Goal: Transaction & Acquisition: Purchase product/service

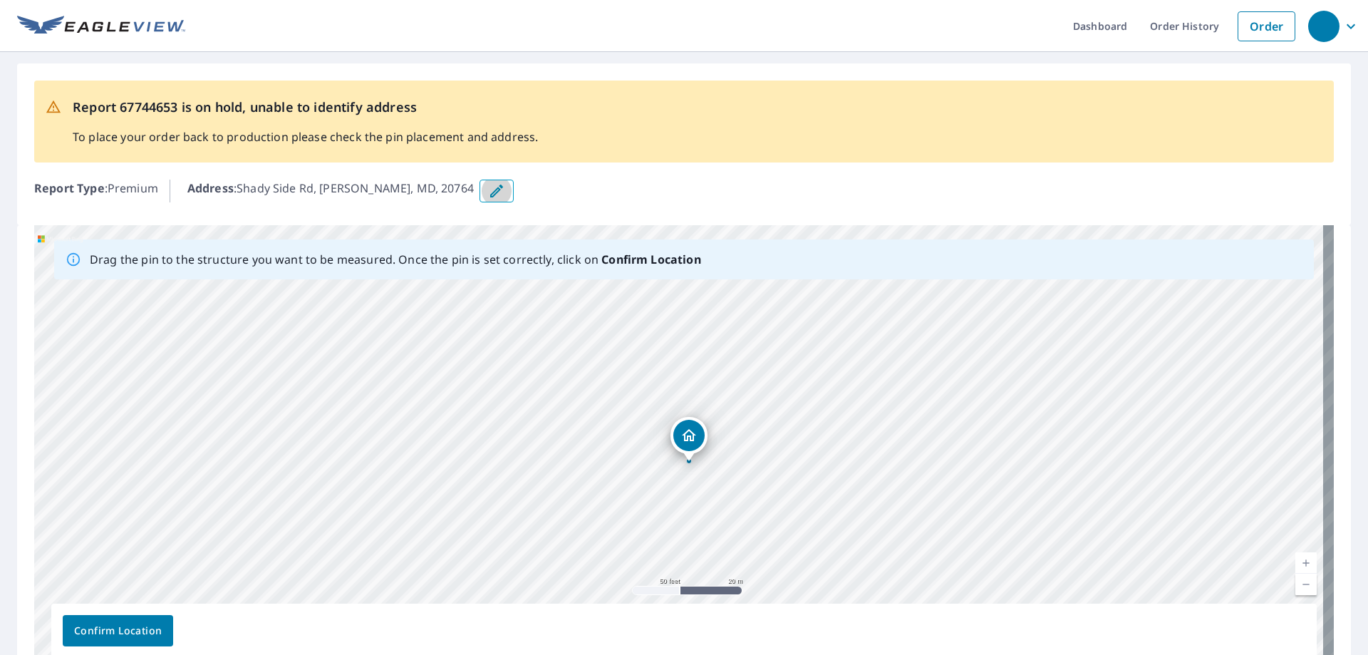
click at [488, 190] on icon "button" at bounding box center [496, 190] width 17 height 17
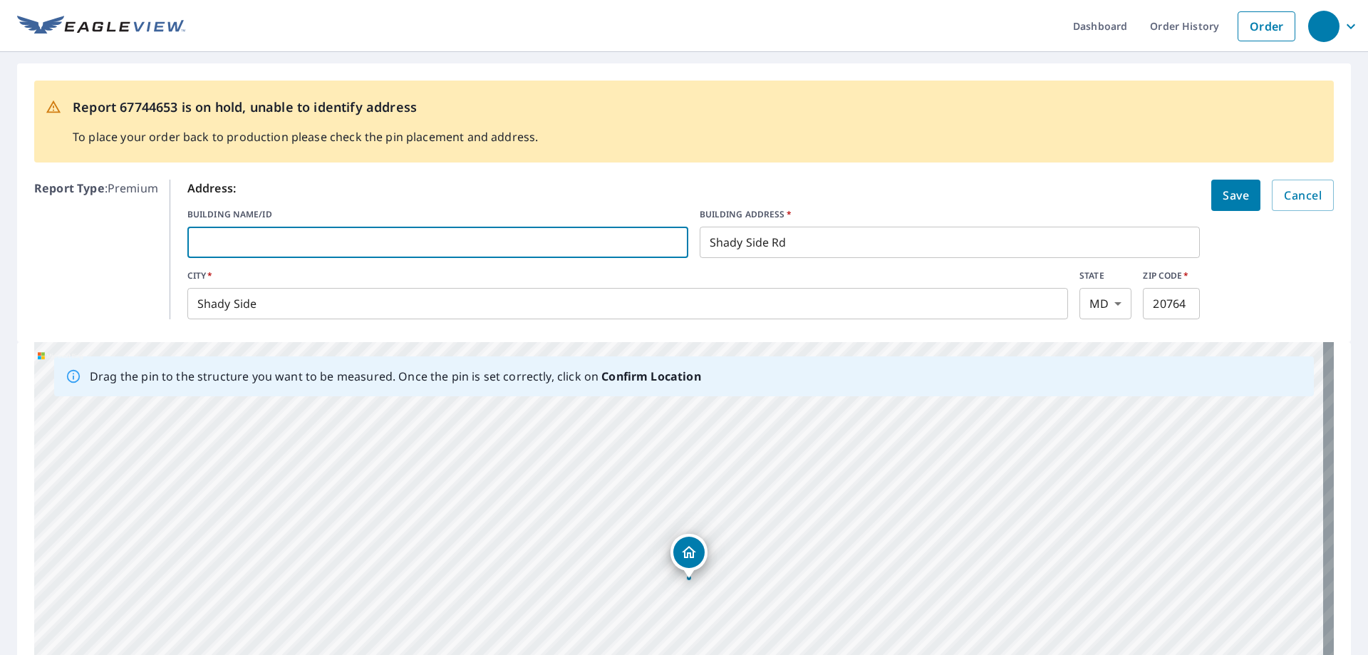
click at [227, 241] on input "text" at bounding box center [437, 242] width 501 height 40
type input "4717"
drag, startPoint x: 242, startPoint y: 240, endPoint x: 153, endPoint y: 252, distance: 89.9
click at [153, 252] on div "Report Type : Premium Address: BUILDING NAME/ID 4717 ​ BUILDING ADDRESS   * [GE…" at bounding box center [684, 249] width 1300 height 151
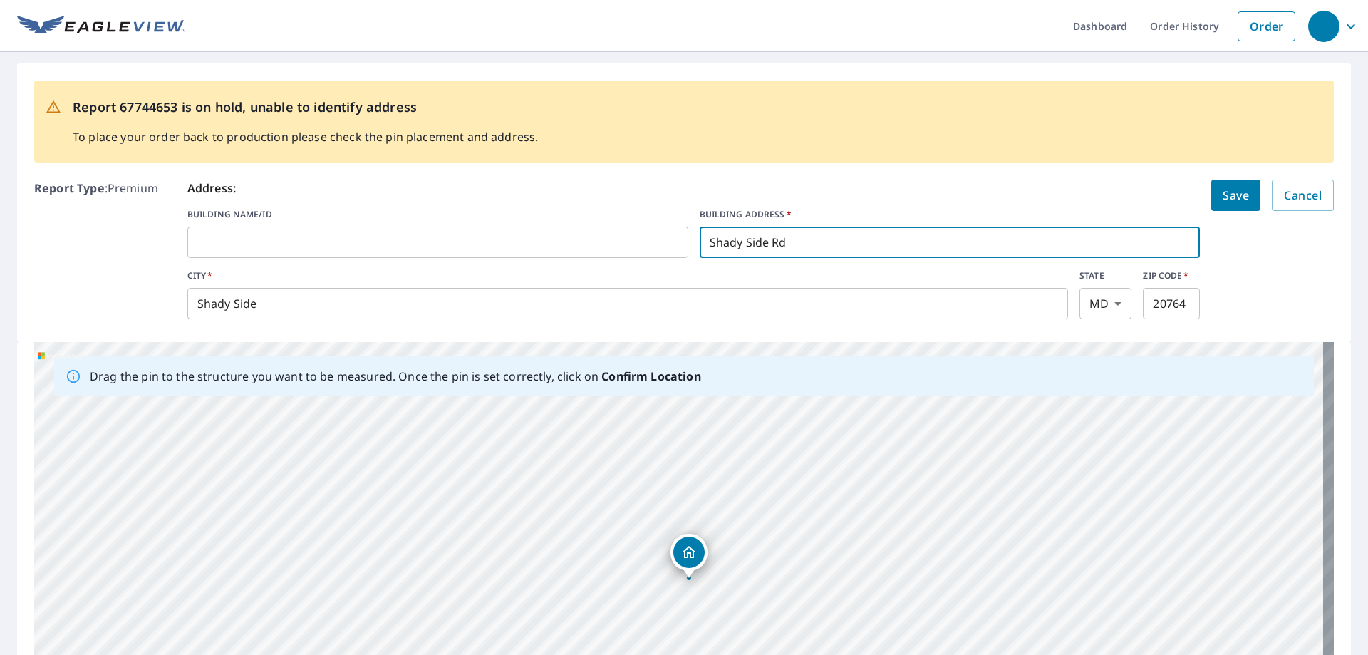
drag, startPoint x: 803, startPoint y: 239, endPoint x: 664, endPoint y: 239, distance: 139.0
click at [664, 239] on div "BUILDING NAME/ID ​ BUILDING ADDRESS   * [GEOGRAPHIC_DATA] ​" at bounding box center [693, 233] width 1013 height 50
type input "[STREET_ADDRESS]"
click at [1223, 195] on span "Save" at bounding box center [1236, 195] width 26 height 20
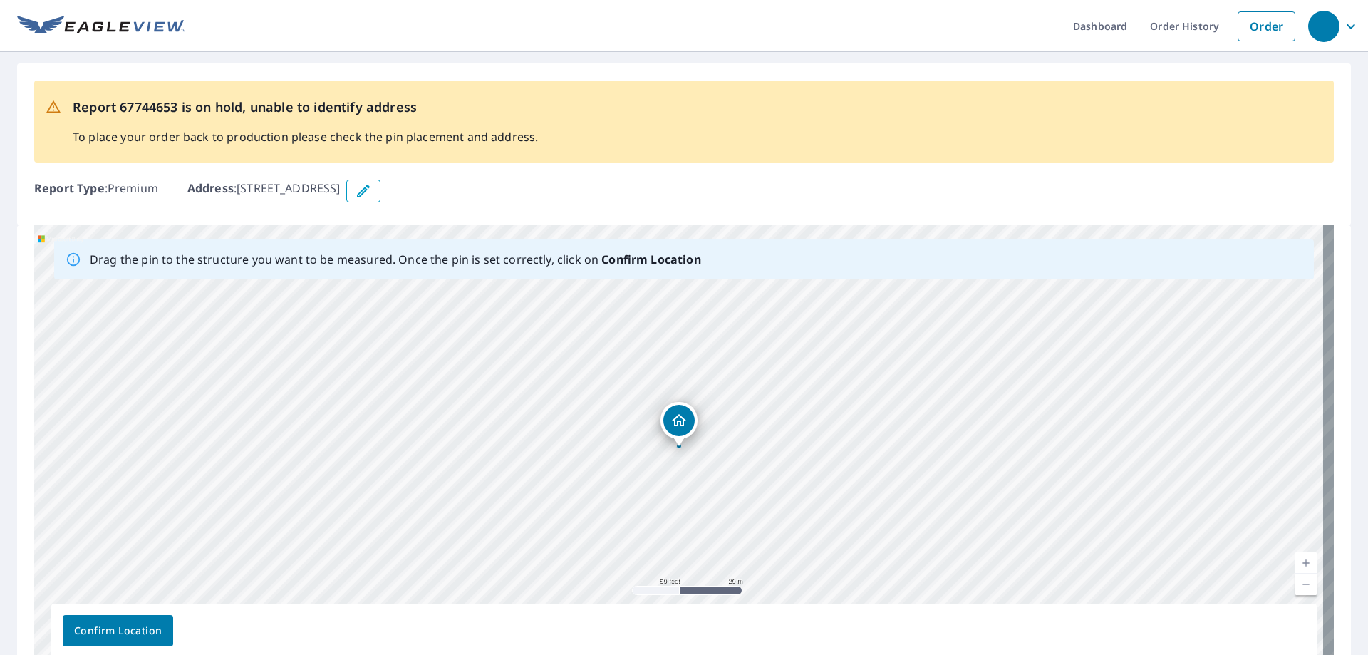
click at [372, 190] on icon "button" at bounding box center [363, 190] width 17 height 17
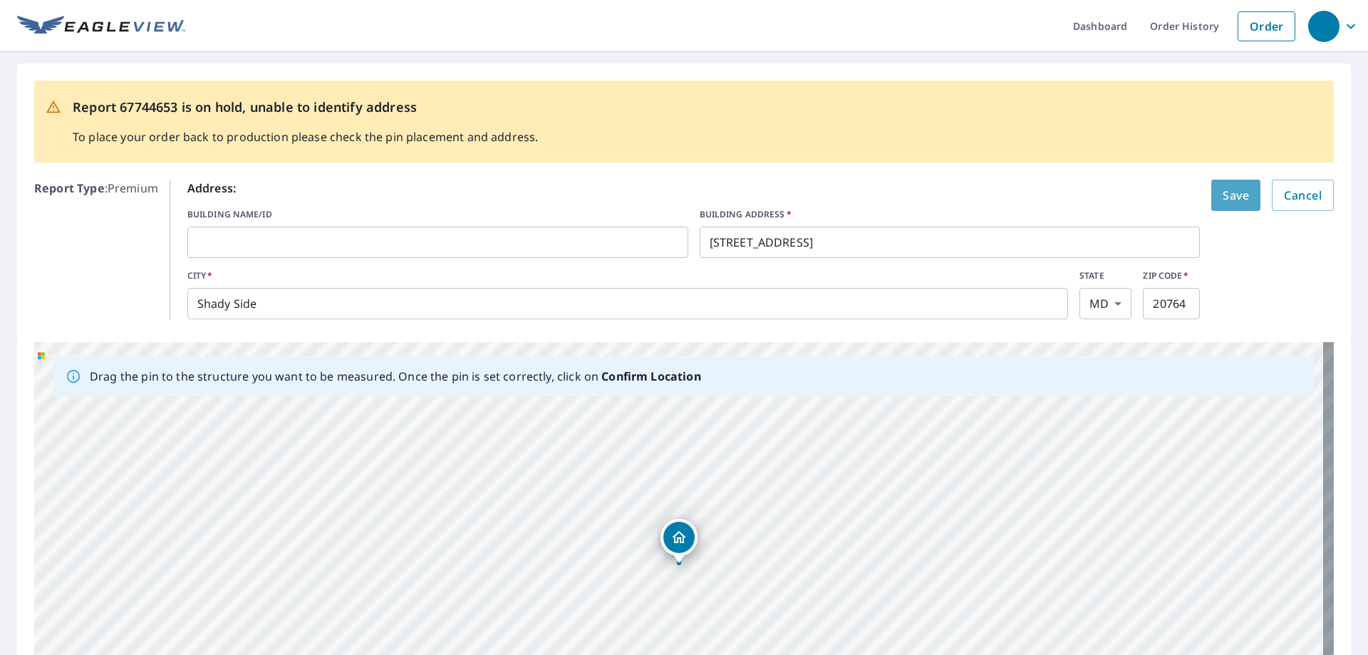
click at [1223, 193] on span "Save" at bounding box center [1236, 195] width 26 height 20
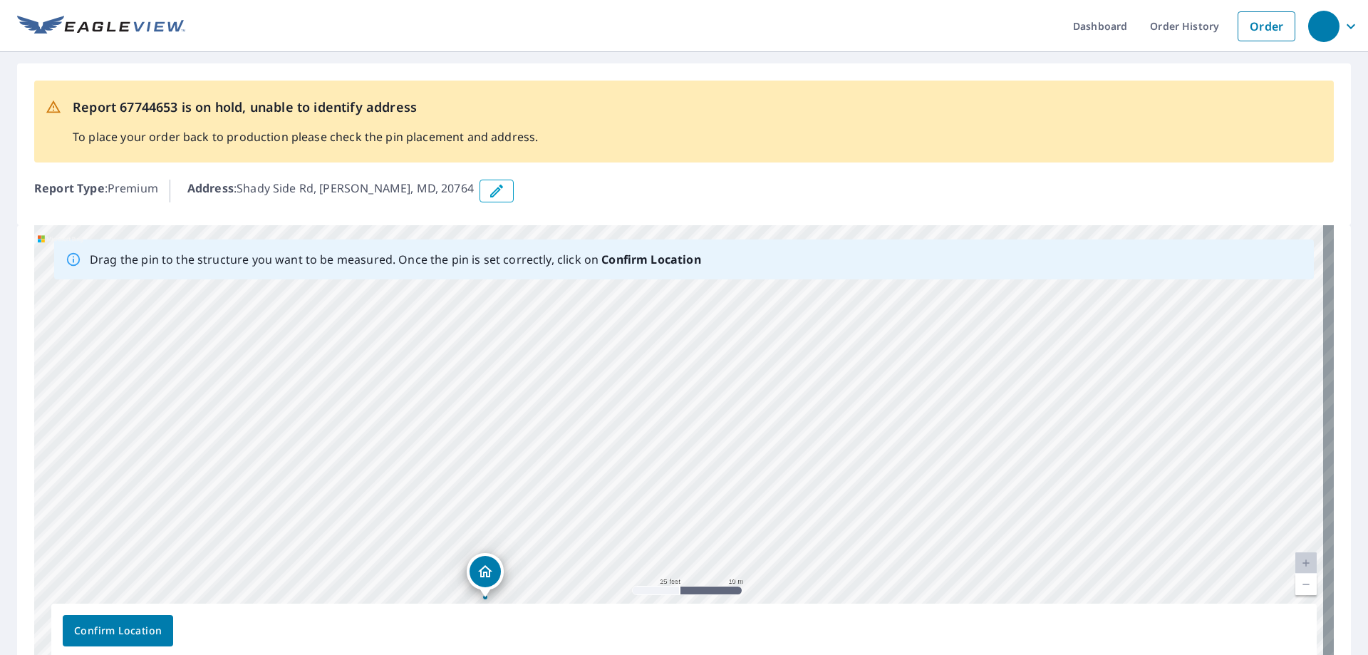
drag, startPoint x: 620, startPoint y: 486, endPoint x: 589, endPoint y: 602, distance: 120.1
click at [589, 602] on div "Shady Side Rd Shady Side, MD 20764" at bounding box center [684, 448] width 1300 height 447
drag, startPoint x: 527, startPoint y: 465, endPoint x: 554, endPoint y: 401, distance: 69.6
click at [554, 401] on div "Shady Side Rd Shady Side, MD 20764" at bounding box center [684, 448] width 1300 height 447
drag, startPoint x: 644, startPoint y: 533, endPoint x: 615, endPoint y: 309, distance: 225.6
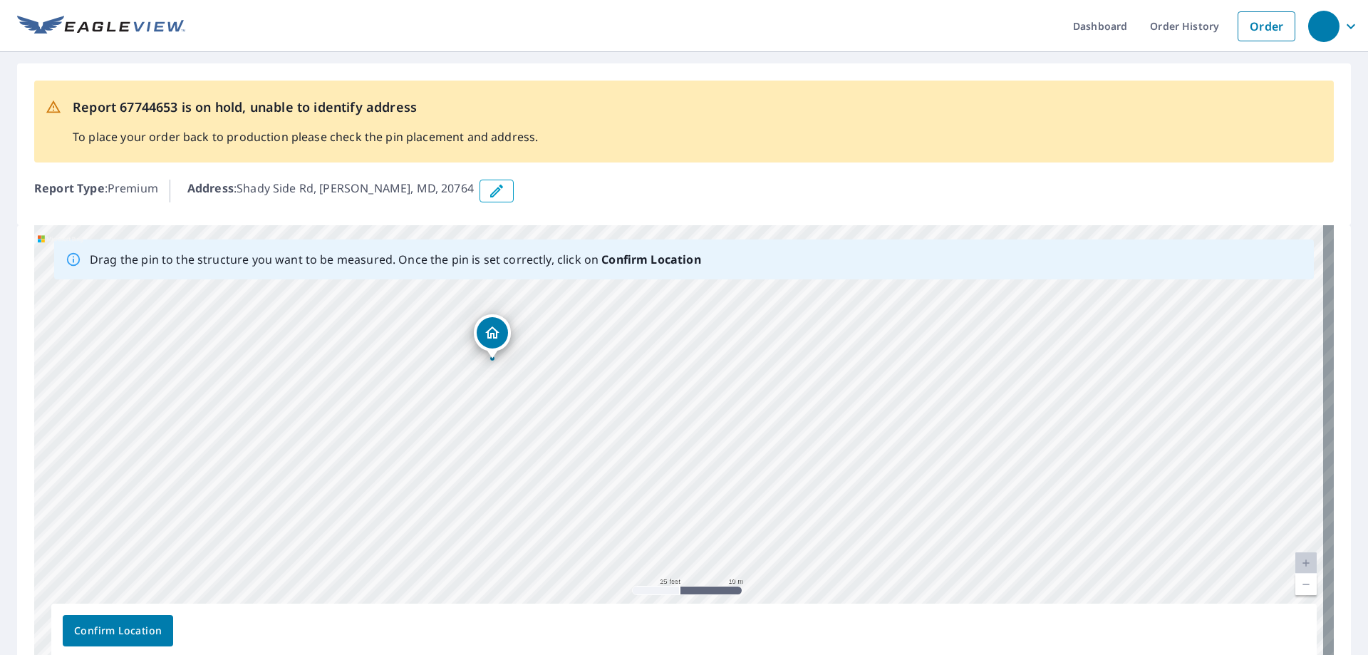
click at [615, 309] on div "Shady Side Rd Shady Side, MD 20764" at bounding box center [684, 448] width 1300 height 447
drag, startPoint x: 699, startPoint y: 366, endPoint x: 696, endPoint y: 523, distance: 156.8
click at [696, 523] on div "Shady Side Rd Shady Side, MD 20764" at bounding box center [684, 448] width 1300 height 447
click at [488, 190] on icon "button" at bounding box center [496, 190] width 17 height 17
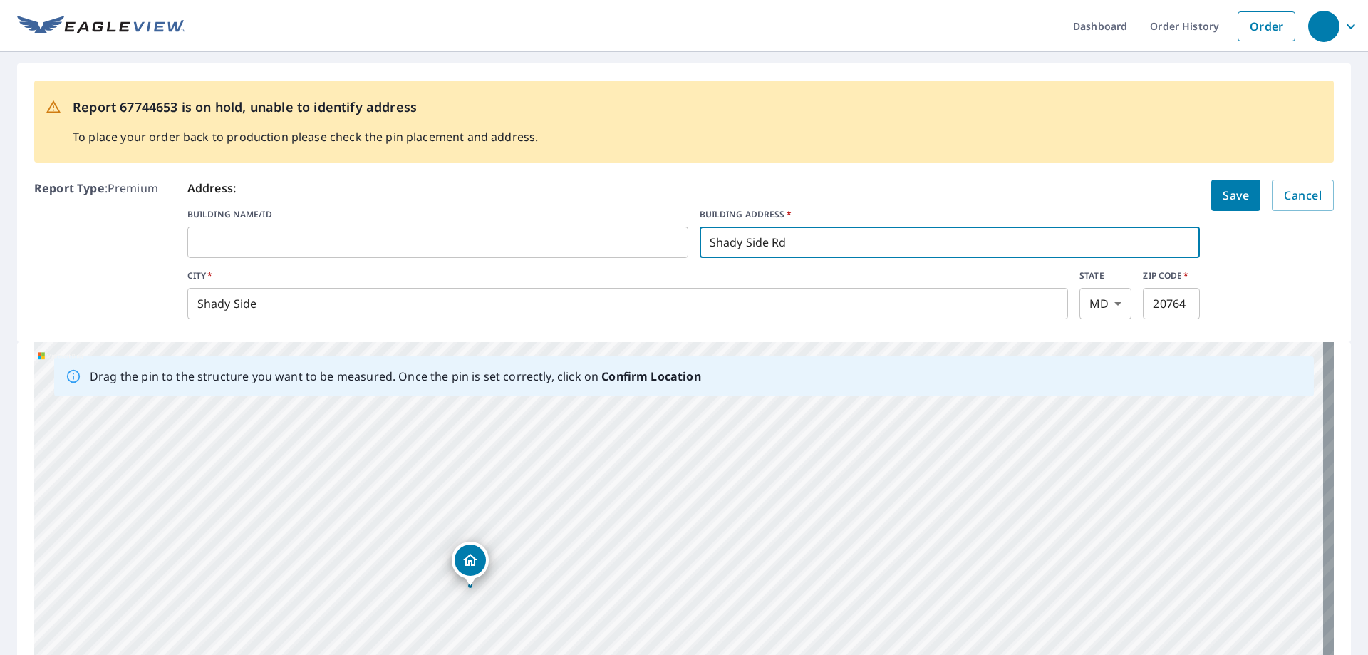
drag, startPoint x: 713, startPoint y: 234, endPoint x: 664, endPoint y: 236, distance: 48.5
click at [664, 236] on div "BUILDING NAME/ID ​ BUILDING ADDRESS   * [GEOGRAPHIC_DATA] ​" at bounding box center [693, 233] width 1013 height 50
type input "[STREET_ADDRESS]"
click at [1223, 192] on span "Save" at bounding box center [1236, 195] width 26 height 20
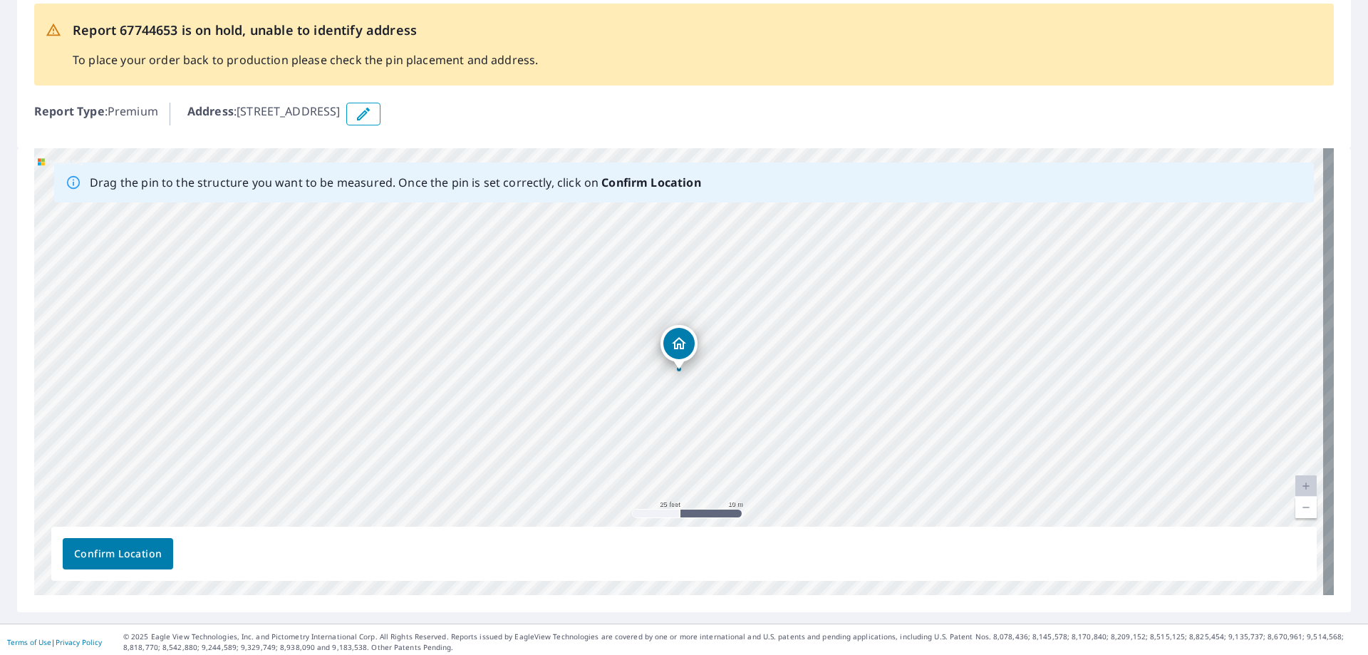
scroll to position [82, 0]
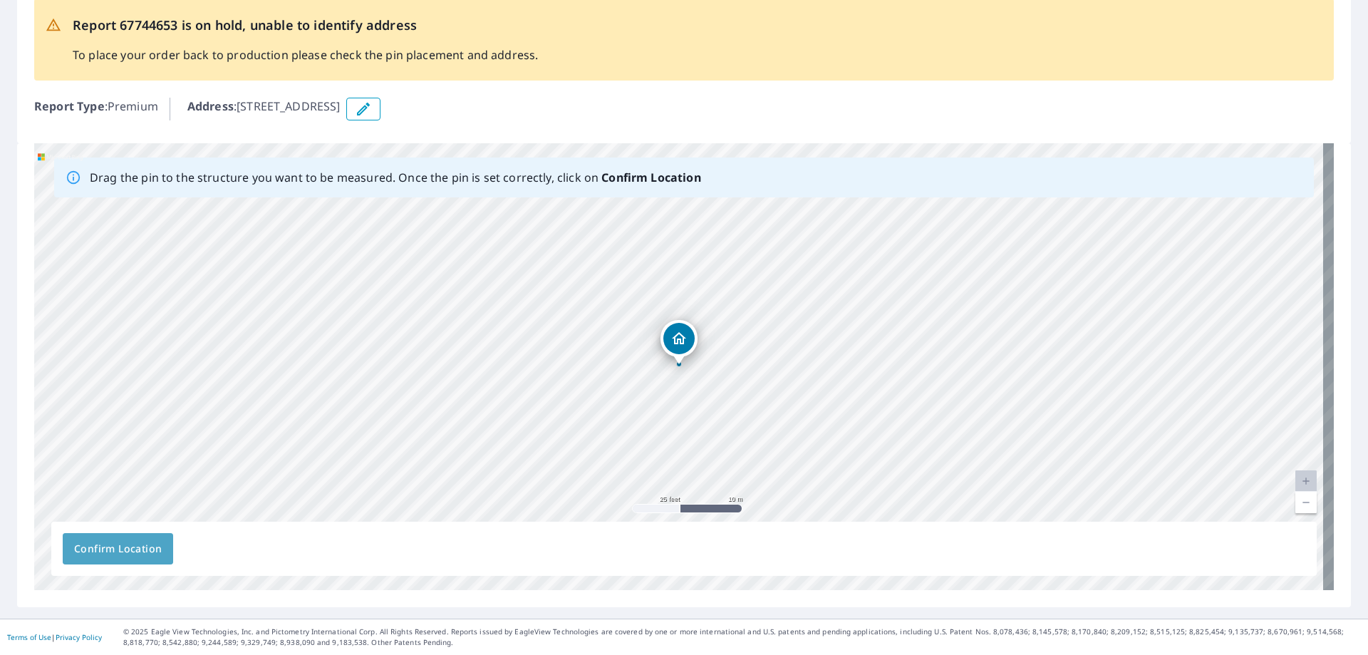
click at [123, 552] on span "Confirm Location" at bounding box center [118, 549] width 88 height 18
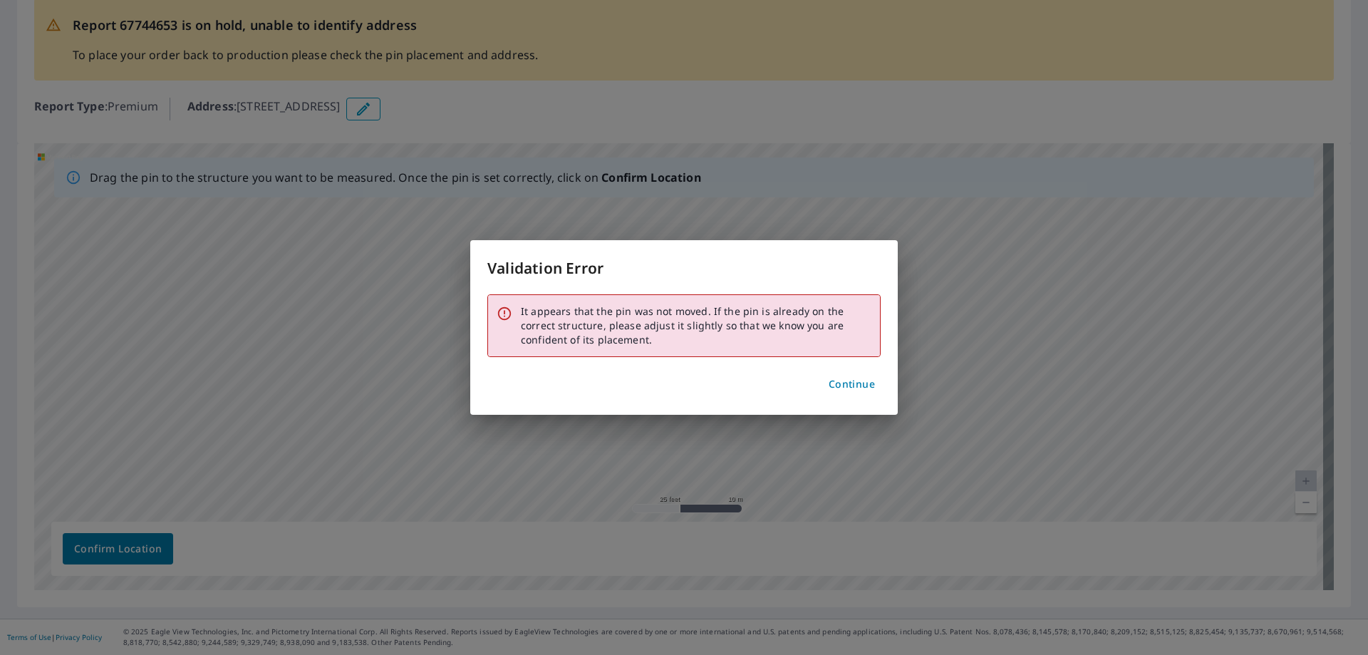
click at [837, 384] on span "Continue" at bounding box center [852, 385] width 46 height 18
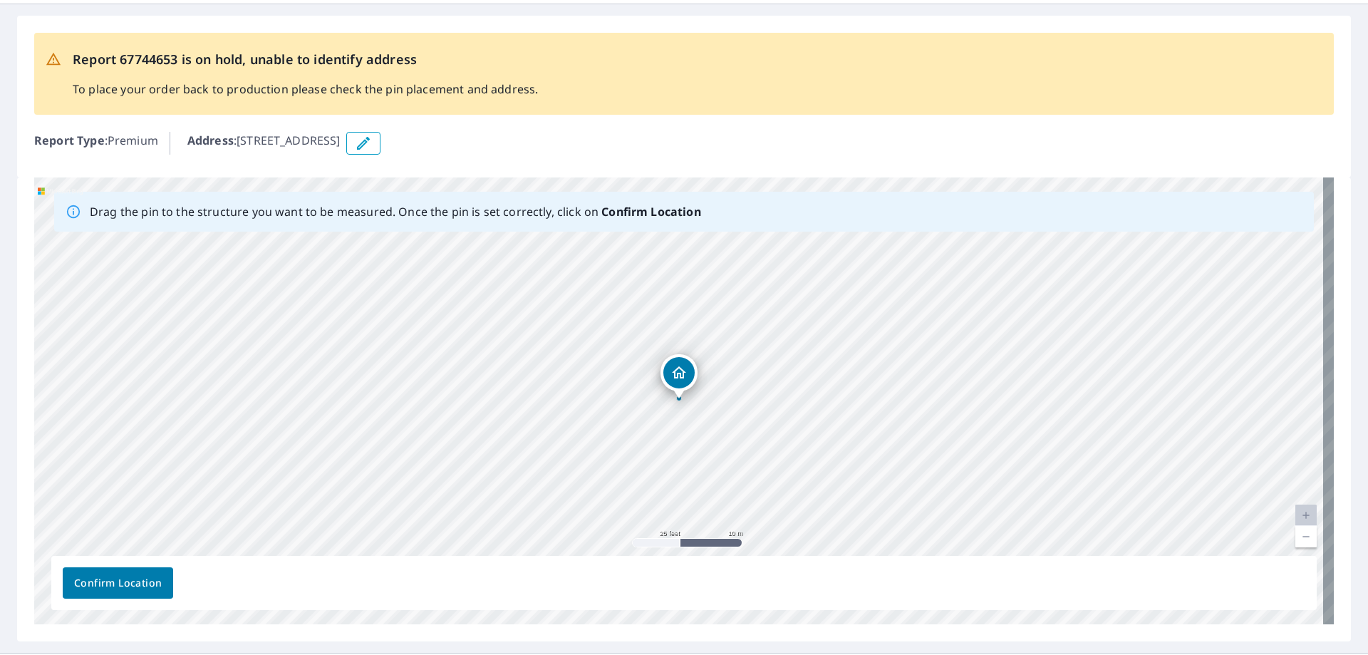
scroll to position [0, 0]
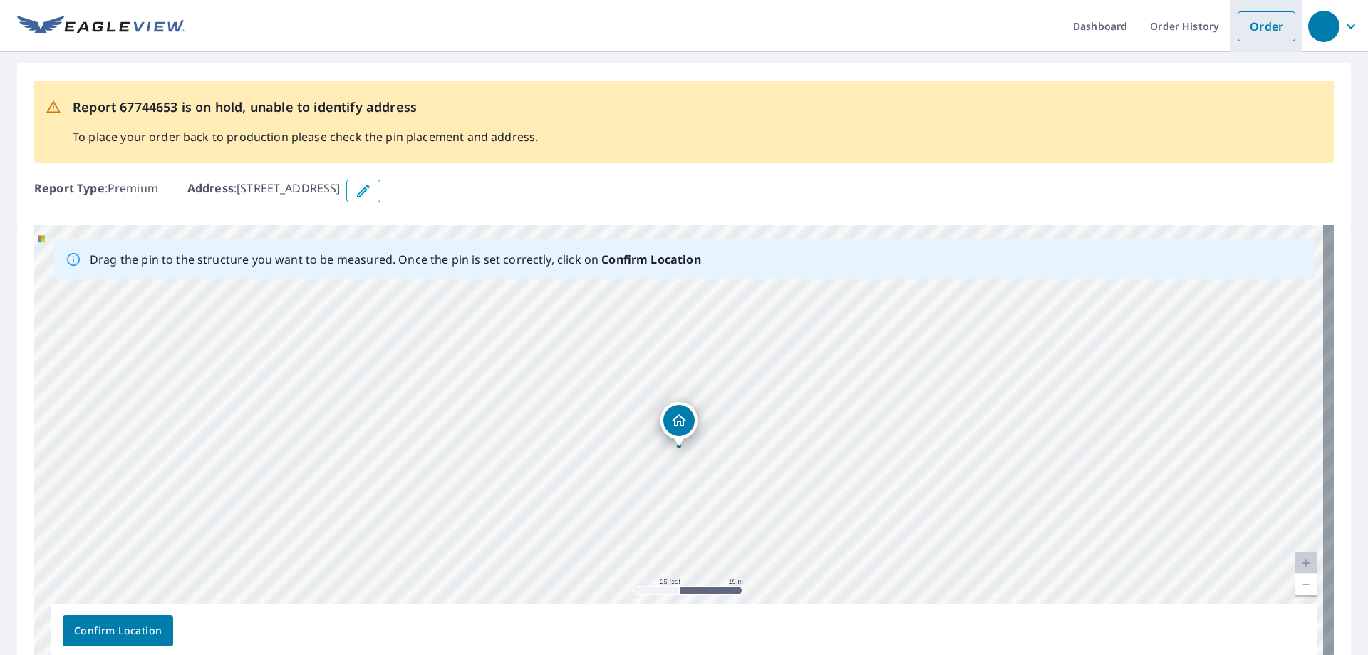
click at [1253, 23] on link "Order" at bounding box center [1267, 26] width 58 height 30
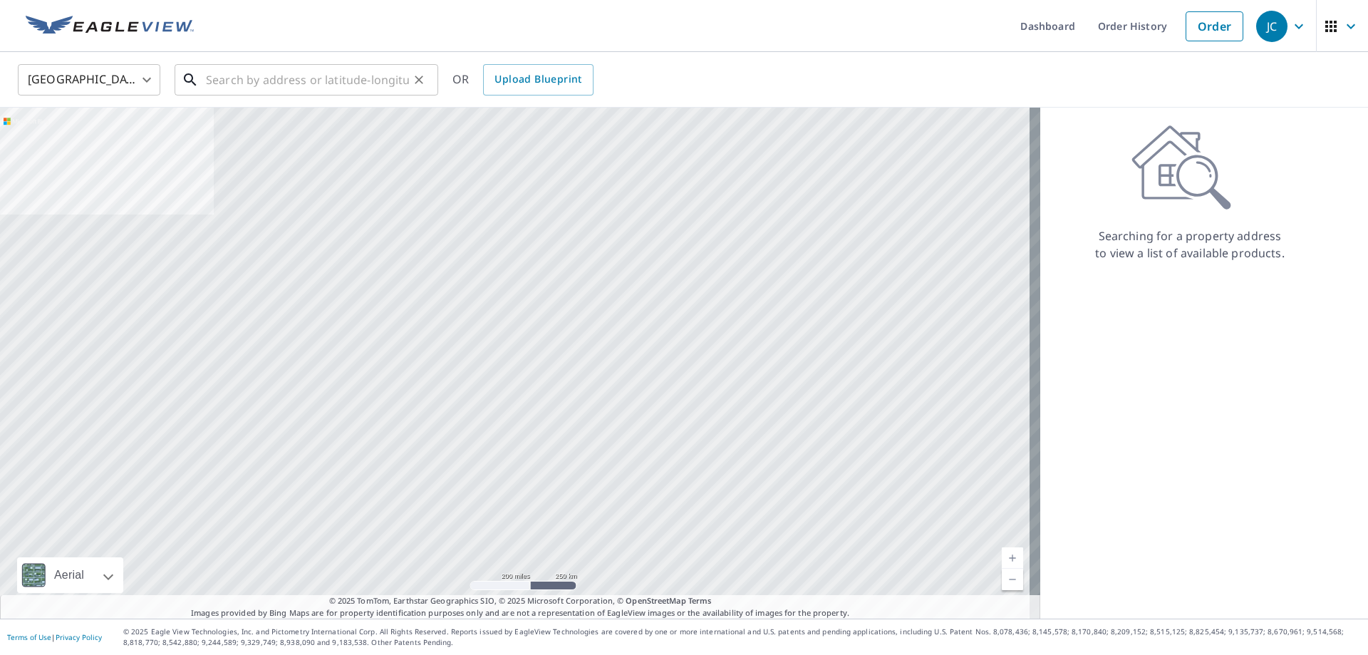
click at [264, 82] on input "text" at bounding box center [307, 80] width 203 height 40
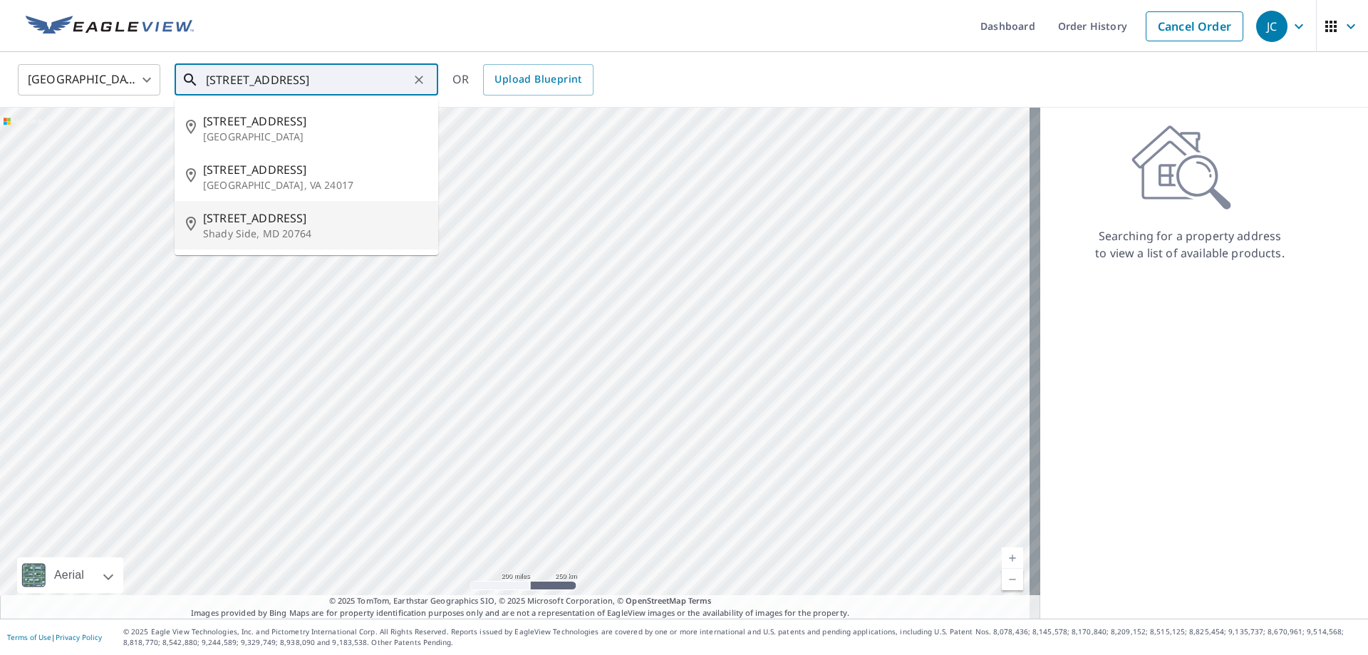
click at [278, 227] on p "Shady Side, MD 20764" at bounding box center [315, 234] width 224 height 14
type input "4717 Oak Rd Shady Side, MD 20764"
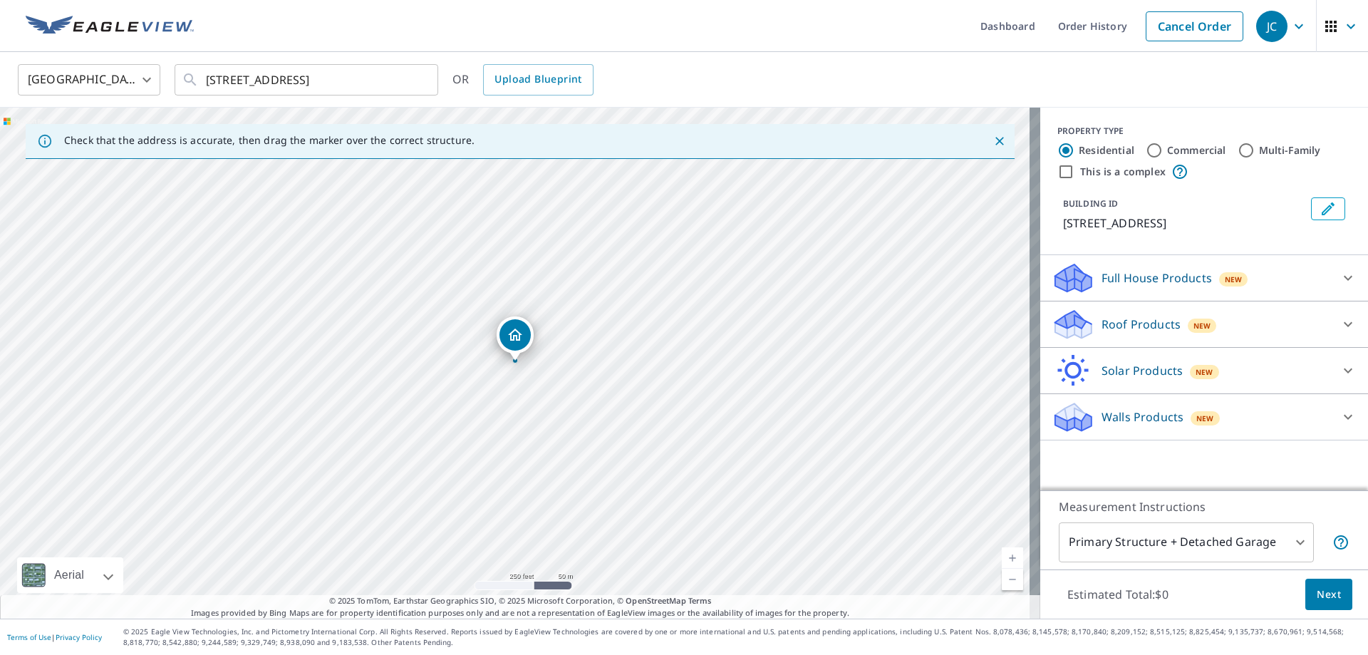
click at [1057, 321] on icon at bounding box center [1071, 320] width 31 height 18
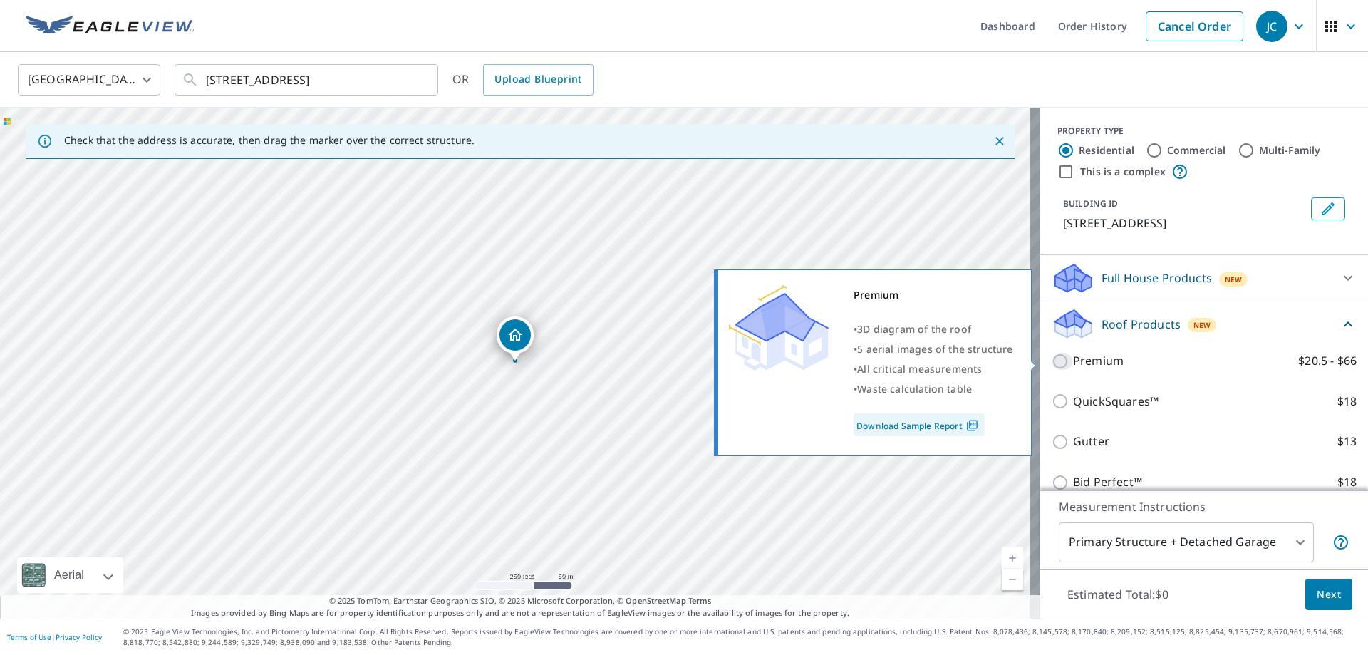
click at [1053, 357] on input "Premium $20.5 - $66" at bounding box center [1062, 361] width 21 height 17
checkbox input "true"
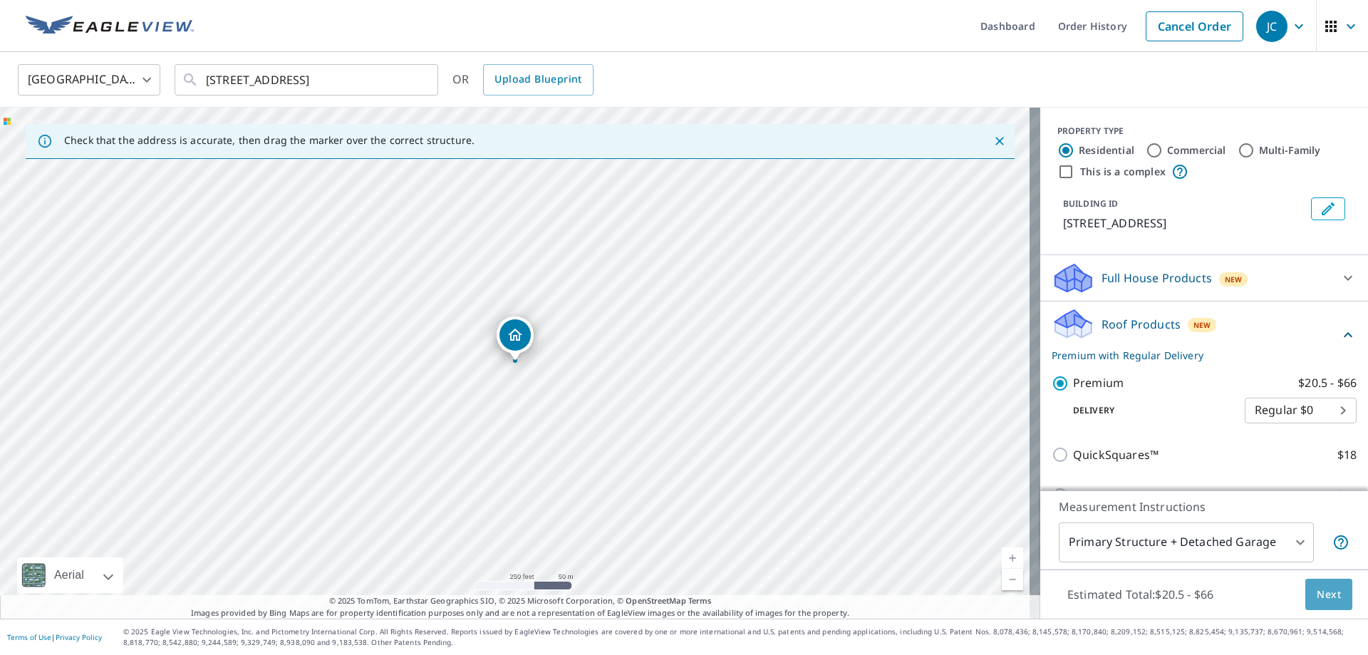
click at [1317, 593] on span "Next" at bounding box center [1329, 595] width 24 height 18
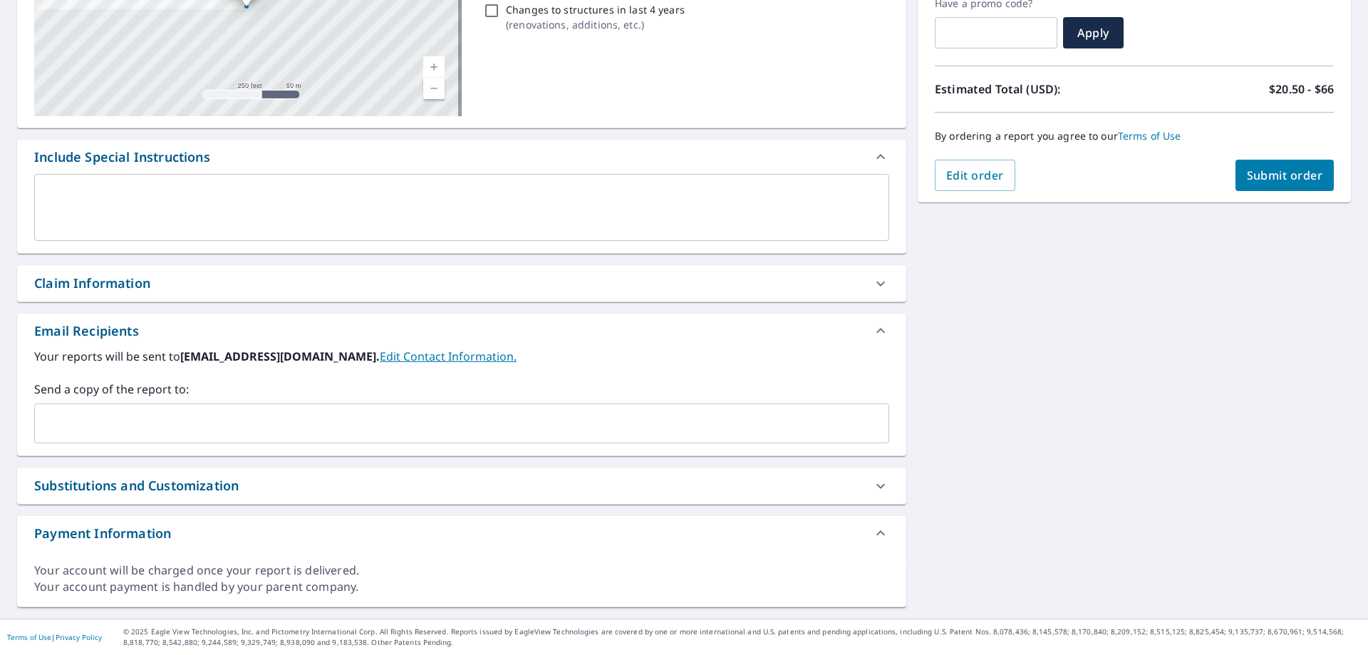
scroll to position [110, 0]
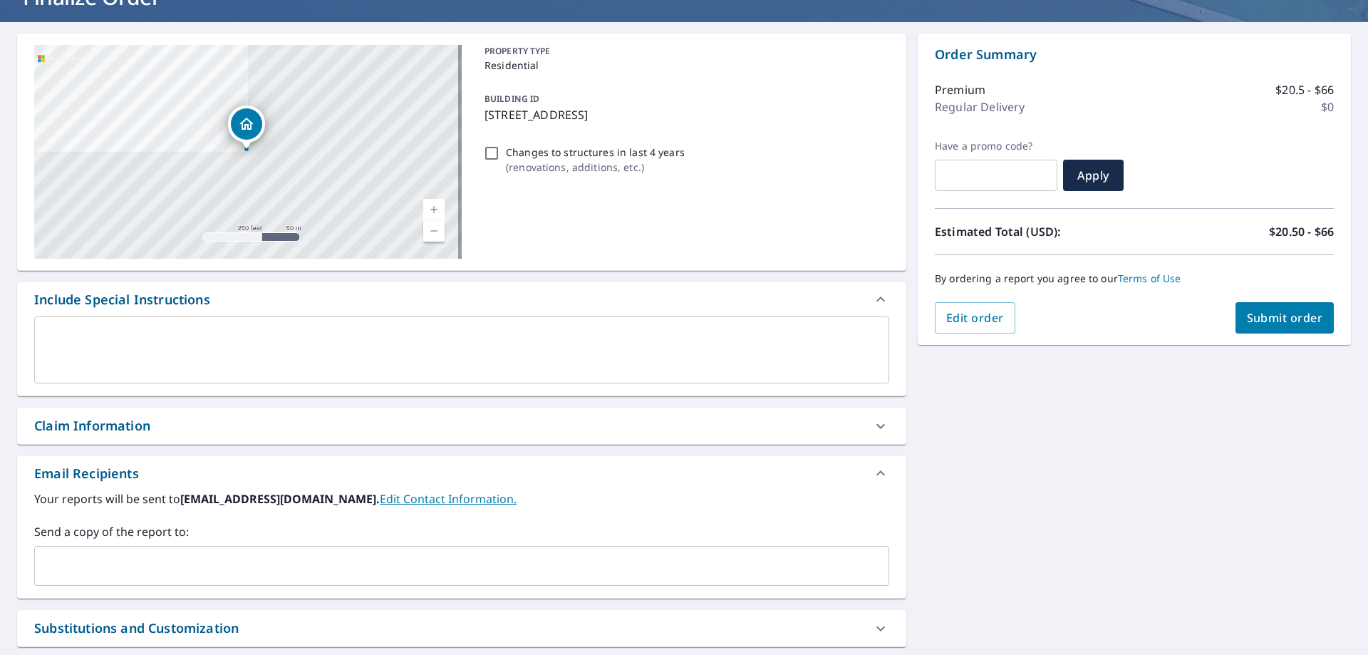
click at [876, 427] on icon at bounding box center [880, 426] width 17 height 17
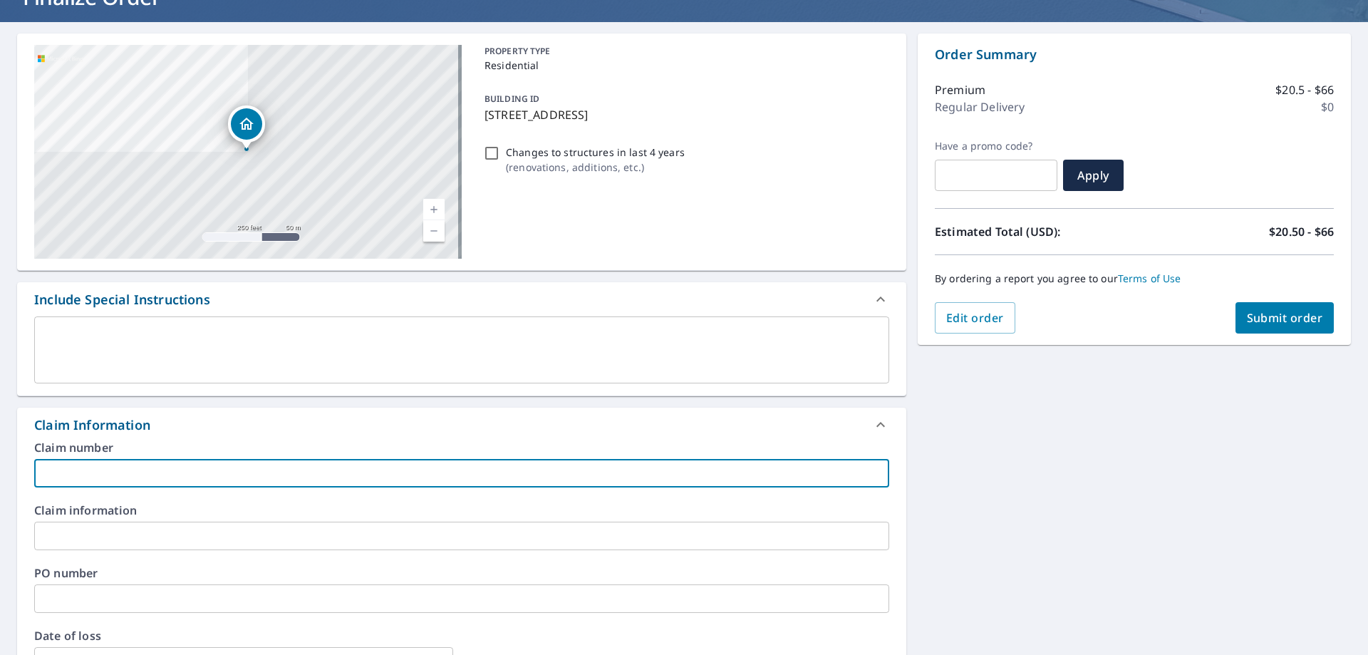
click at [111, 470] on input "text" at bounding box center [461, 473] width 855 height 29
type input "Peak"
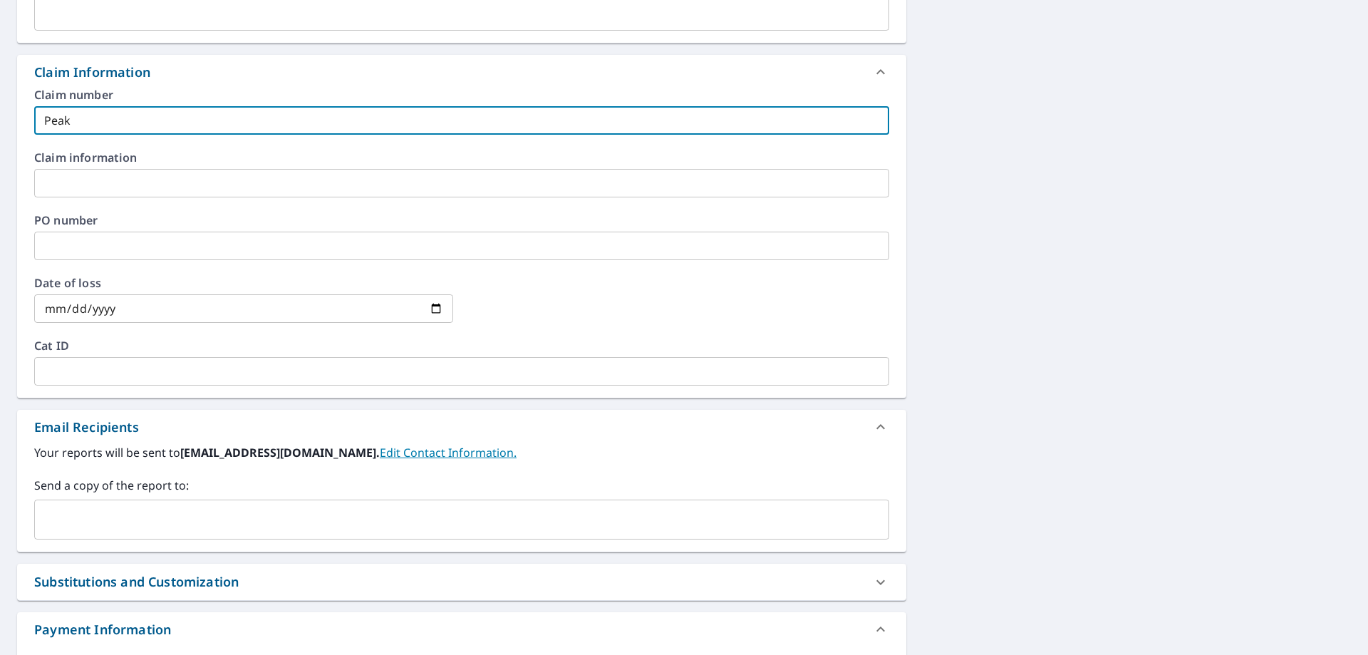
scroll to position [466, 0]
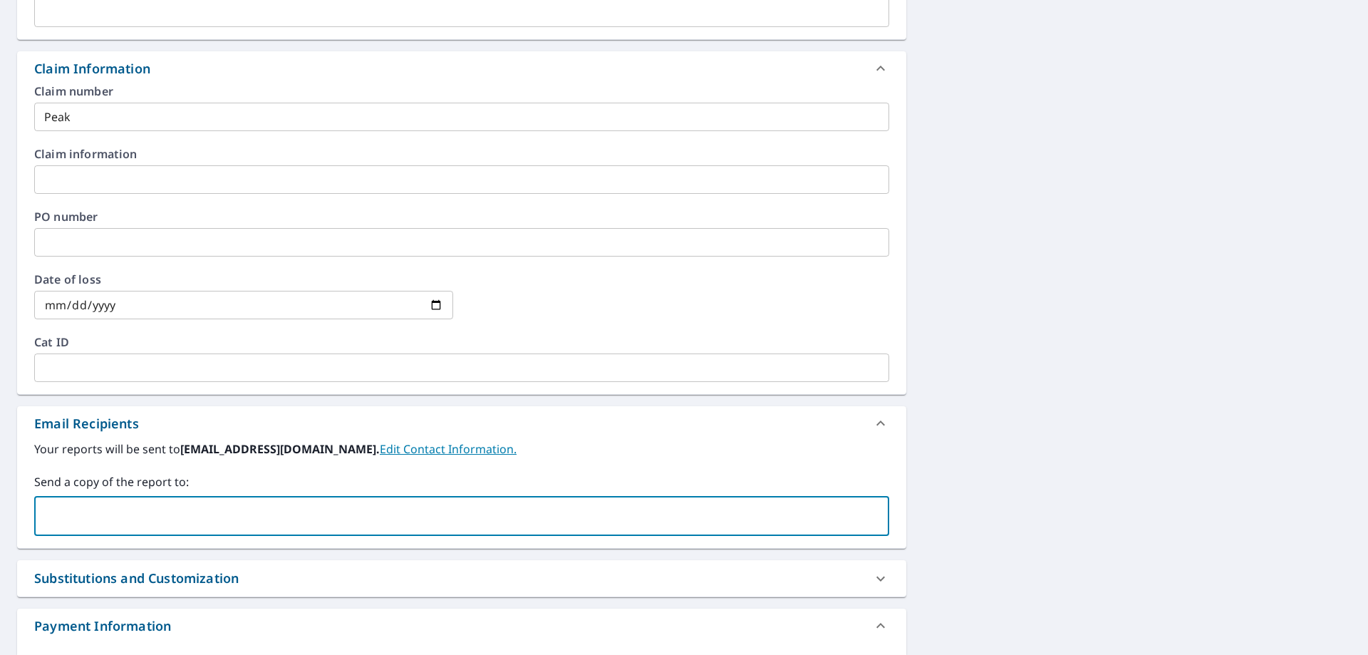
click at [112, 523] on input "text" at bounding box center [451, 515] width 821 height 27
type input "shawn.cook@abcsupply.com"
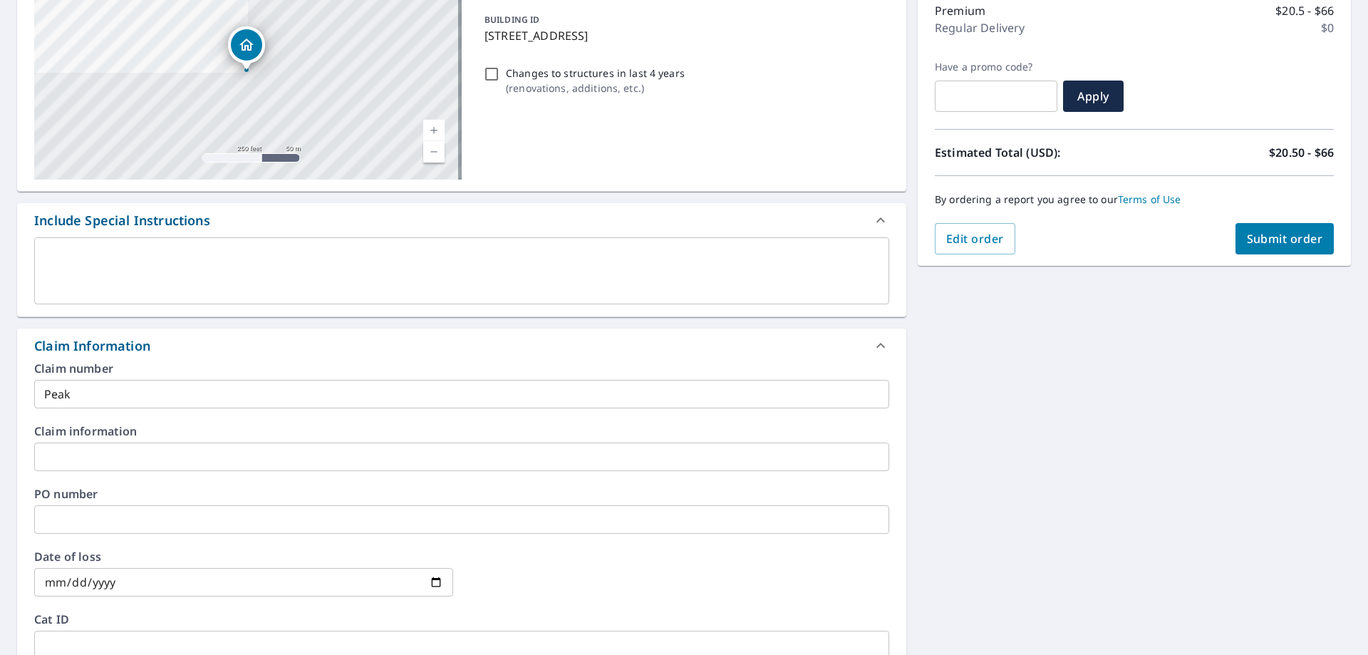
scroll to position [38, 0]
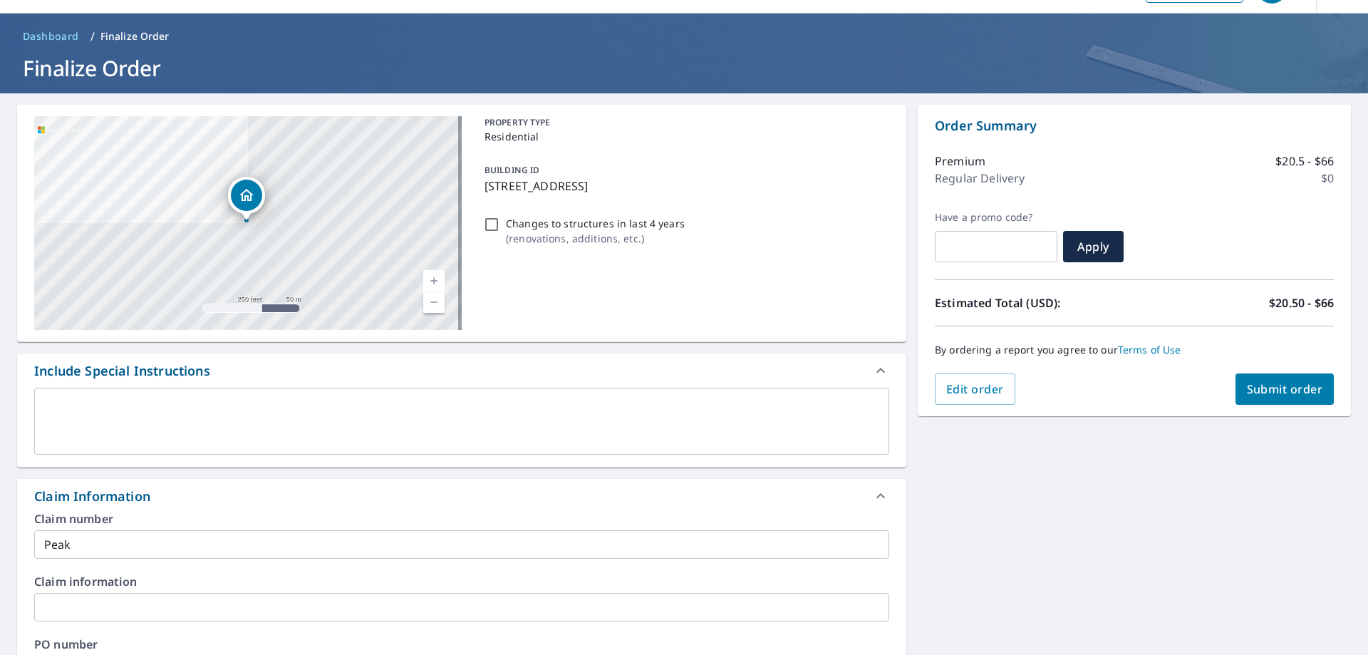
click at [1253, 387] on span "Submit order" at bounding box center [1285, 389] width 76 height 16
